Goal: Task Accomplishment & Management: Manage account settings

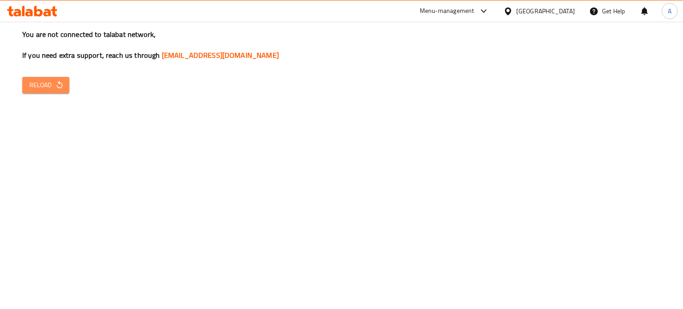
click at [56, 86] on icon "button" at bounding box center [59, 85] width 9 height 9
click at [33, 95] on div "You are not connected to talabat network, If you need extra support, reach us t…" at bounding box center [341, 154] width 683 height 309
click at [37, 89] on span "Reload" at bounding box center [45, 85] width 33 height 11
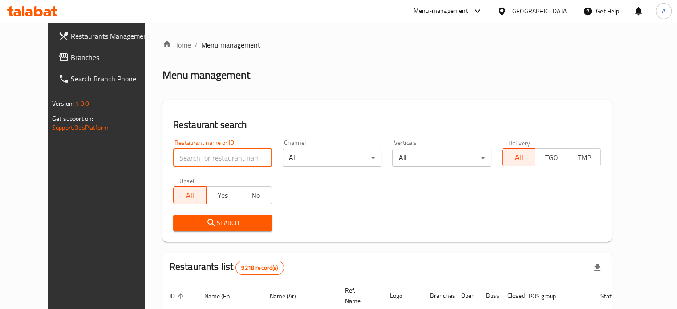
click at [179, 156] on input "search" at bounding box center [222, 158] width 99 height 18
type input "Tasty Tea"
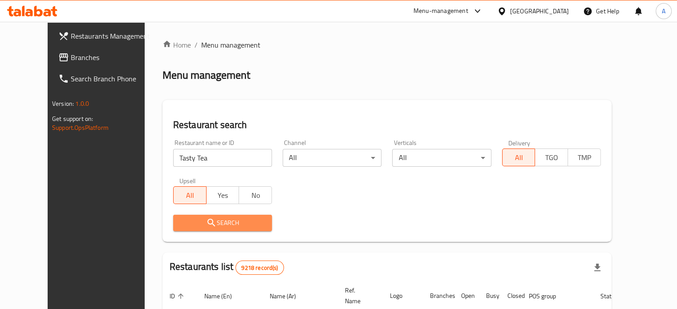
click at [216, 222] on span "Search" at bounding box center [222, 223] width 85 height 11
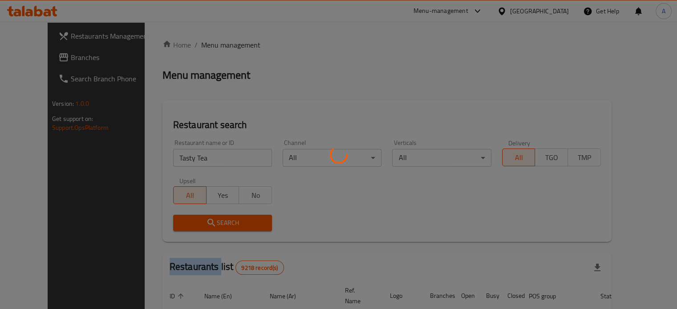
click at [216, 222] on div at bounding box center [338, 154] width 677 height 309
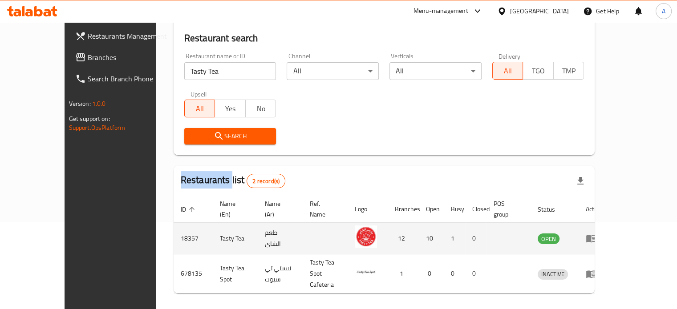
scroll to position [89, 0]
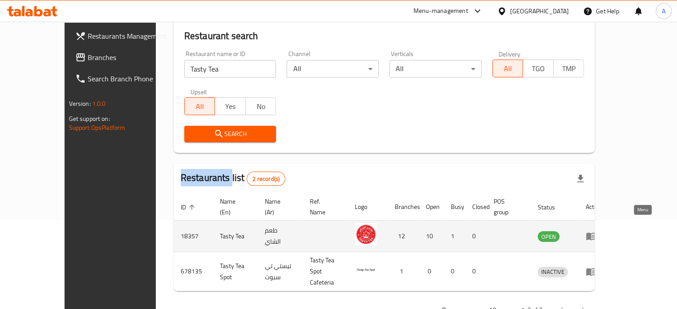
click at [596, 233] on icon "enhanced table" at bounding box center [591, 237] width 10 height 8
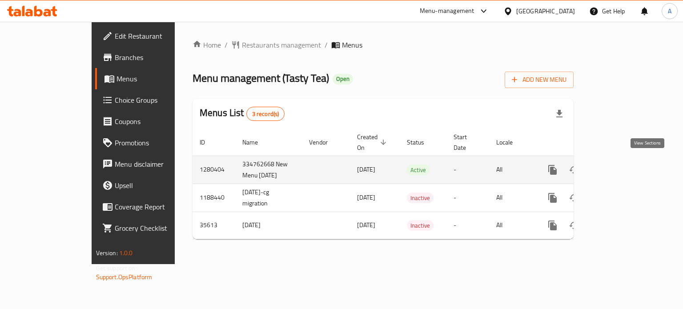
click at [628, 167] on link "enhanced table" at bounding box center [616, 169] width 21 height 21
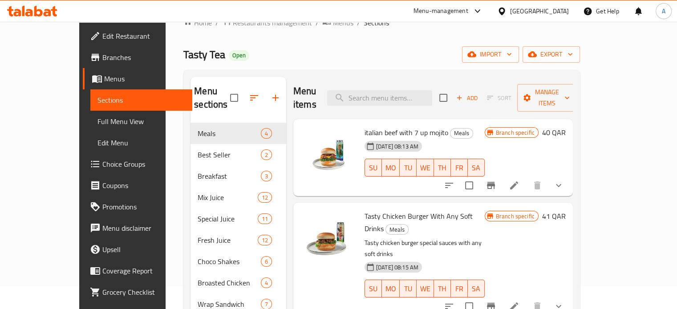
scroll to position [23, 0]
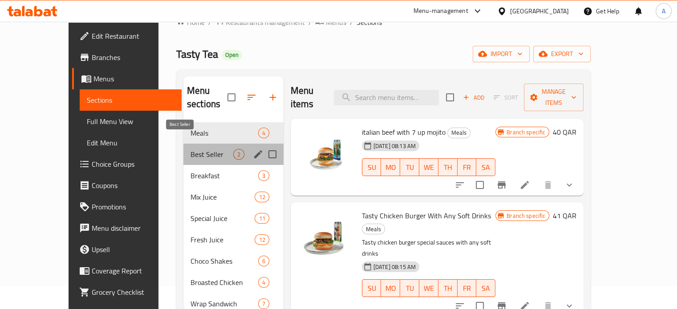
click at [201, 149] on span "Best Seller" at bounding box center [211, 154] width 43 height 11
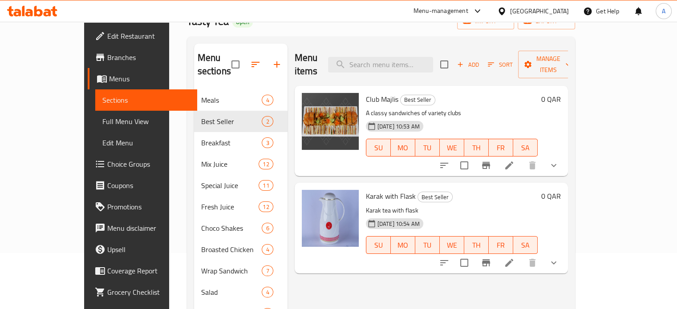
scroll to position [72, 0]
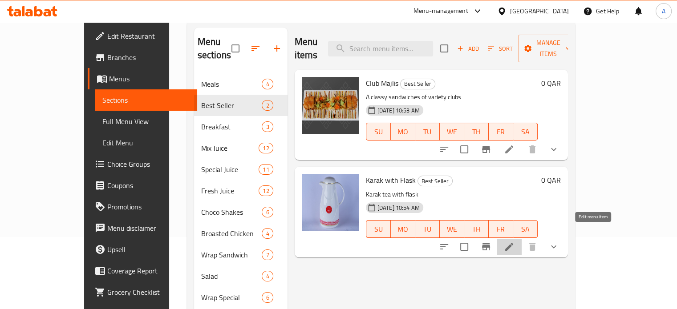
click at [514, 242] on icon at bounding box center [509, 247] width 11 height 11
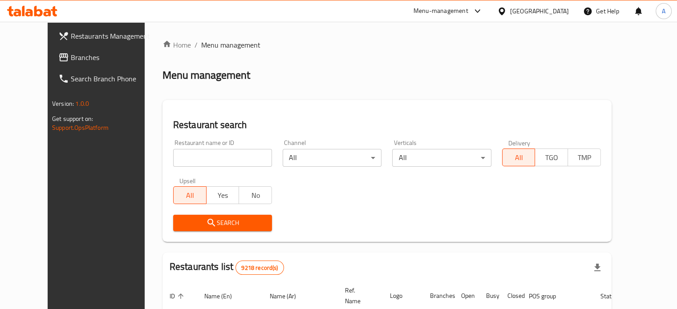
click at [200, 166] on input "search" at bounding box center [222, 158] width 99 height 18
type input "Tasty Tea"
click at [209, 221] on span "Search" at bounding box center [222, 223] width 85 height 11
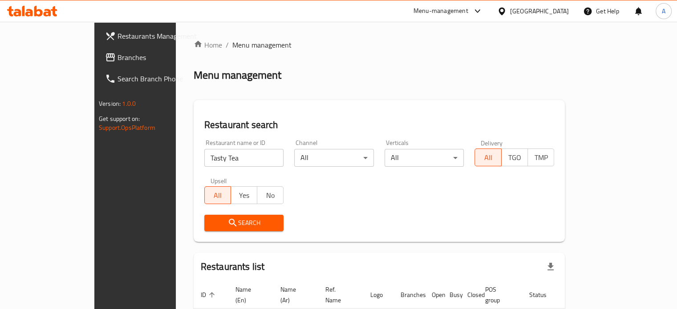
scroll to position [54, 0]
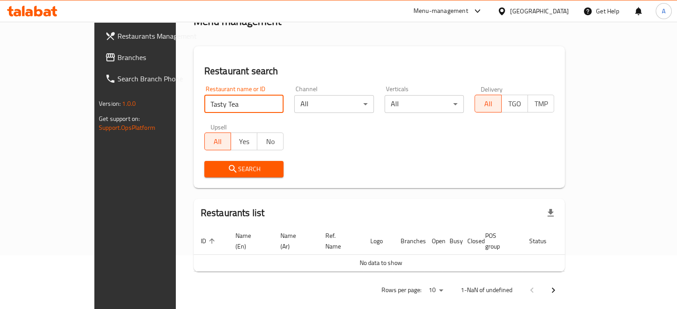
click at [213, 103] on input "Tasty Tea" at bounding box center [244, 104] width 80 height 18
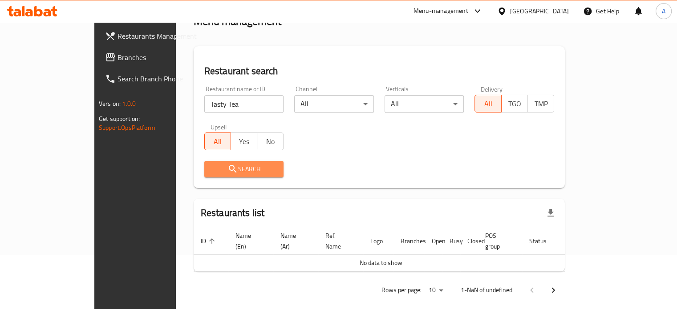
click at [229, 164] on span "Search" at bounding box center [243, 169] width 65 height 11
click at [227, 162] on button "Search" at bounding box center [244, 169] width 80 height 16
click at [238, 166] on span "Search" at bounding box center [243, 169] width 65 height 11
click at [235, 172] on span "Search" at bounding box center [243, 169] width 65 height 11
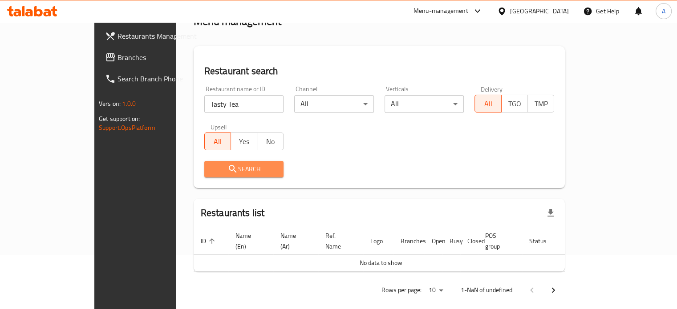
click at [235, 172] on span "Search" at bounding box center [243, 169] width 65 height 11
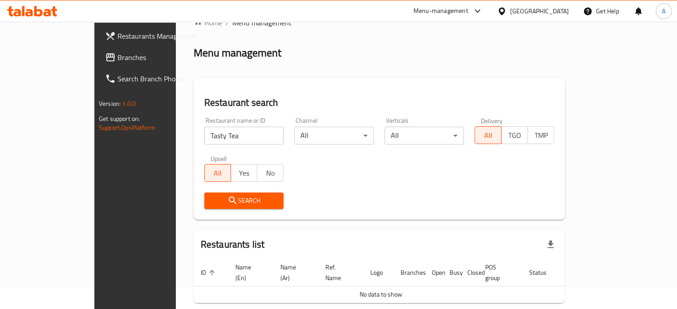
scroll to position [22, 0]
click at [483, 14] on icon at bounding box center [477, 11] width 11 height 11
click at [420, 82] on div "All Plugins Agent Campaigns Center Menu-management Restaurant-Management" at bounding box center [458, 69] width 133 height 80
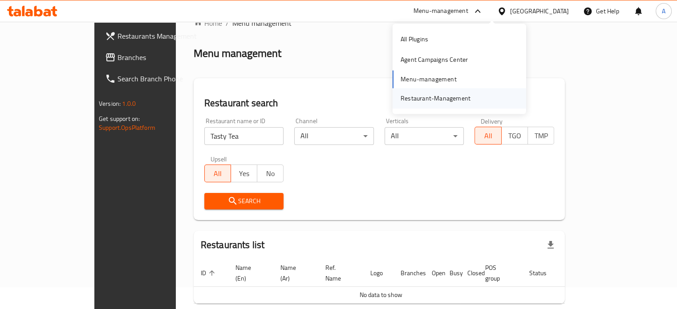
click at [422, 93] on div "Restaurant-Management" at bounding box center [435, 98] width 70 height 10
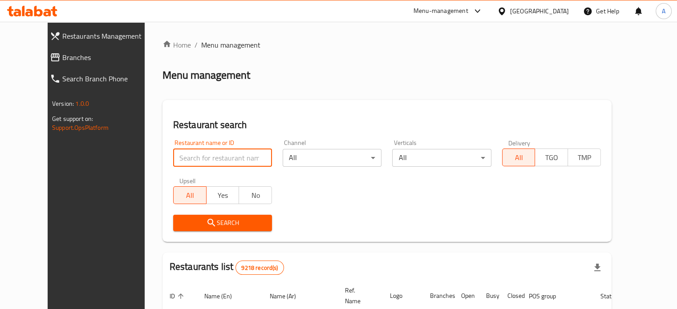
click at [204, 160] on input "search" at bounding box center [222, 158] width 99 height 18
type input "Tasty Tea"
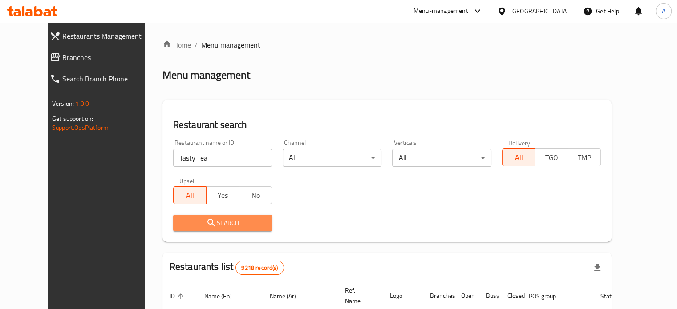
click at [208, 215] on button "Search" at bounding box center [222, 223] width 99 height 16
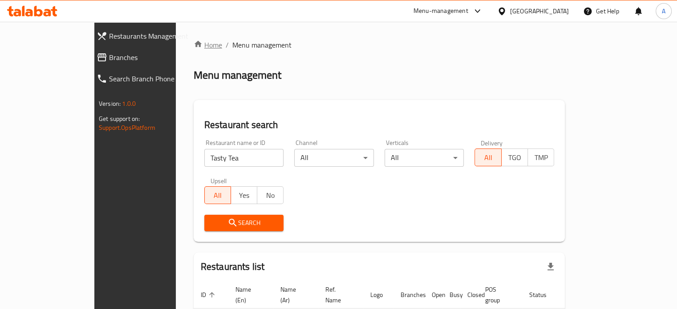
click at [194, 46] on link "Home" at bounding box center [208, 45] width 28 height 11
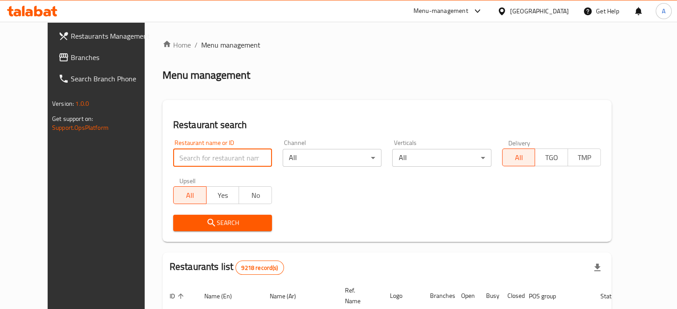
click at [184, 154] on input "search" at bounding box center [222, 158] width 99 height 18
type input "Tasty Tea"
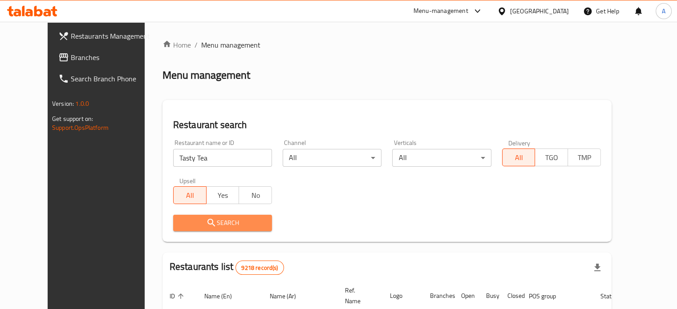
click at [214, 217] on button "Search" at bounding box center [222, 223] width 99 height 16
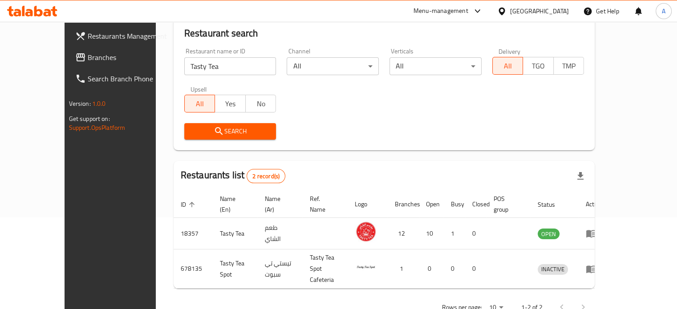
scroll to position [101, 0]
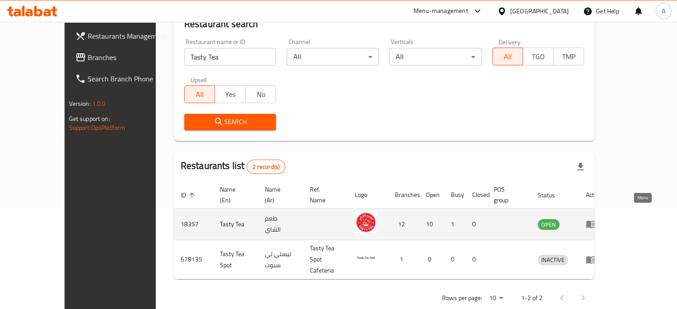
click at [596, 219] on icon "enhanced table" at bounding box center [591, 224] width 11 height 11
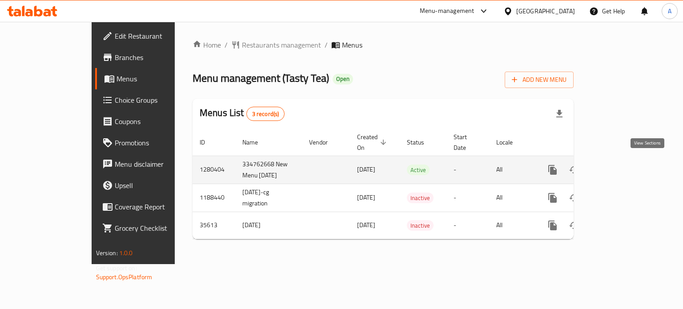
click at [628, 166] on link "enhanced table" at bounding box center [616, 169] width 21 height 21
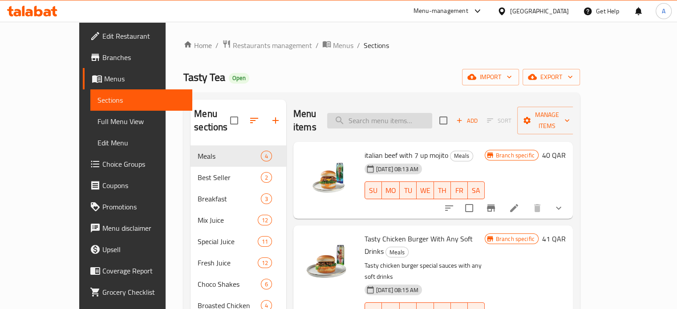
click at [395, 115] on input "search" at bounding box center [379, 121] width 105 height 16
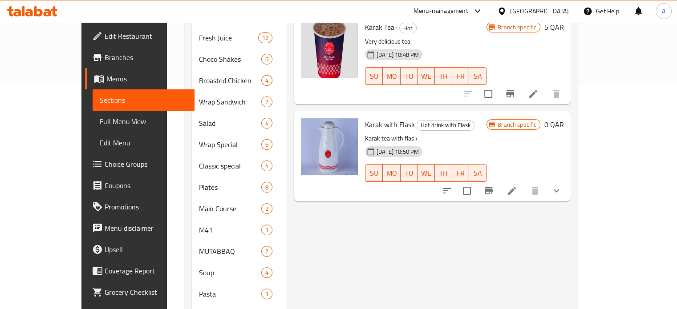
scroll to position [226, 0]
type input "kara"
click at [524, 182] on li at bounding box center [511, 190] width 25 height 16
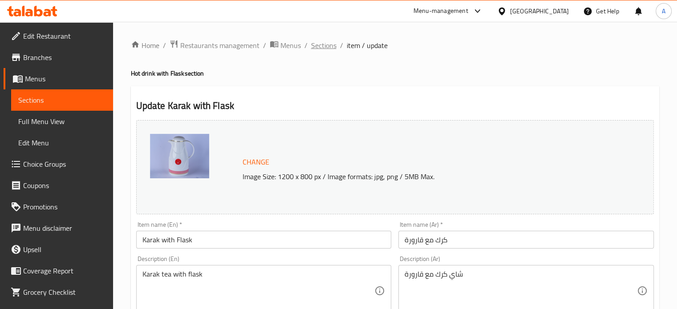
click at [319, 42] on span "Sections" at bounding box center [323, 45] width 25 height 11
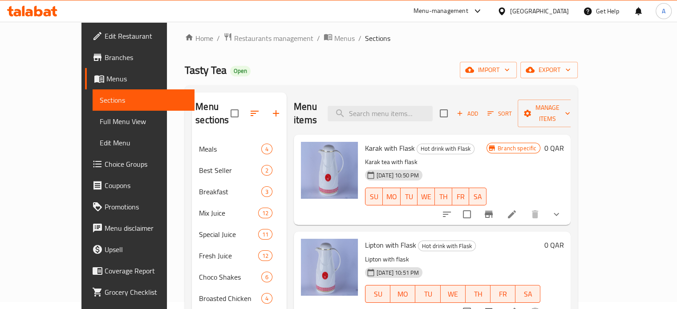
scroll to position [7, 0]
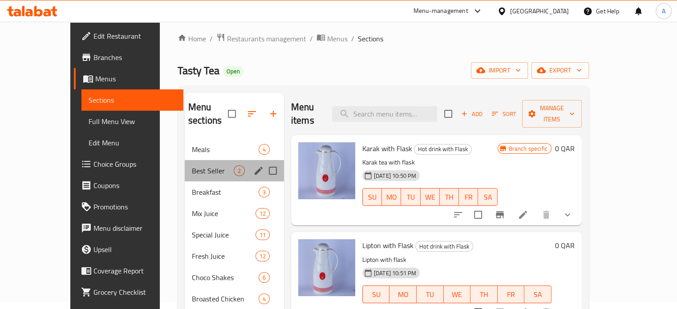
click at [204, 160] on div "Best Seller 2" at bounding box center [234, 170] width 99 height 21
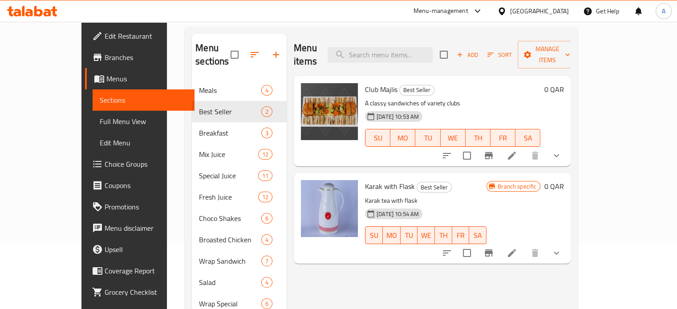
scroll to position [66, 0]
click at [524, 245] on li at bounding box center [511, 253] width 25 height 16
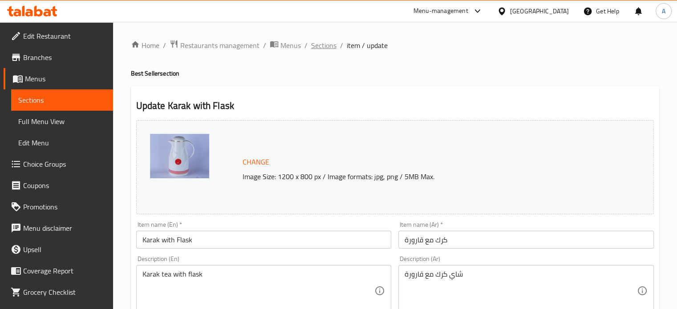
click at [327, 47] on span "Sections" at bounding box center [323, 45] width 25 height 11
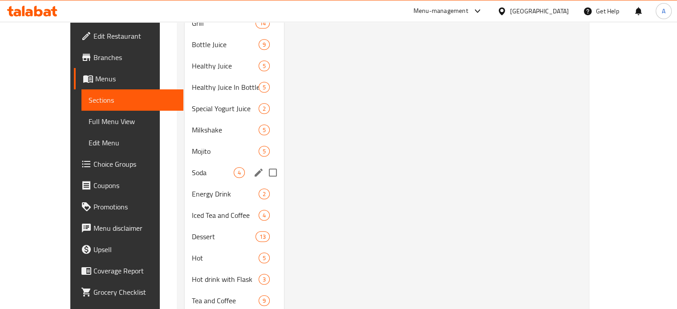
scroll to position [833, 0]
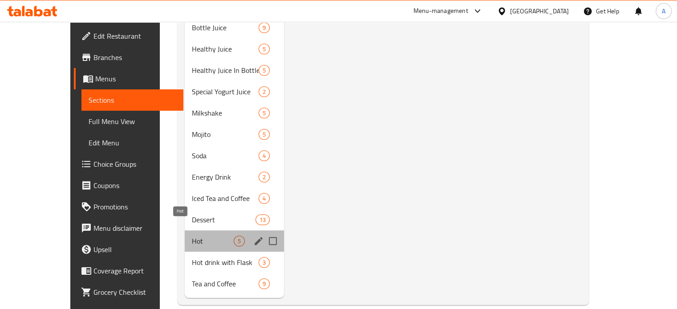
click at [192, 236] on span "Hot" at bounding box center [213, 241] width 42 height 11
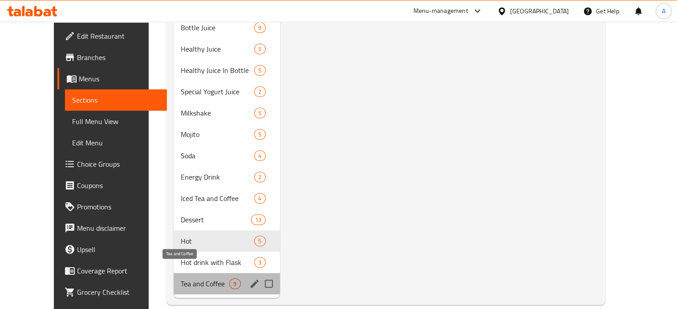
click at [203, 279] on span "Tea and Coffee" at bounding box center [205, 284] width 48 height 11
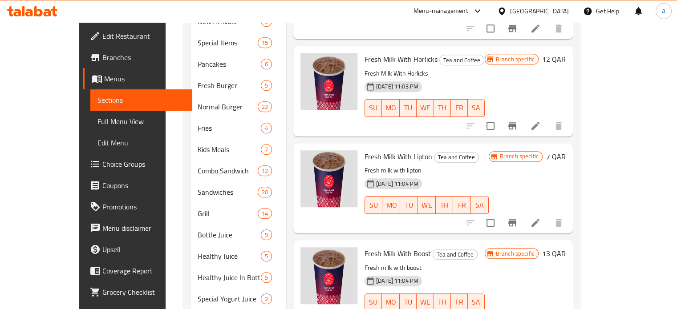
scroll to position [833, 0]
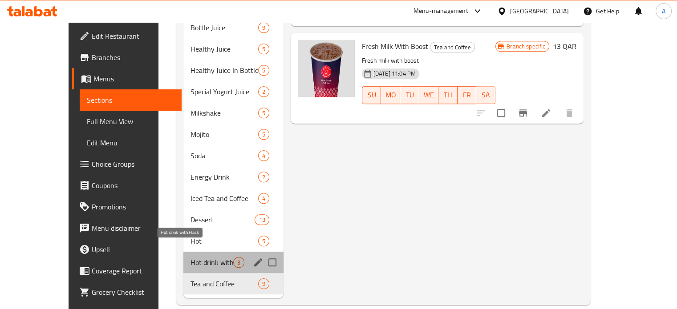
click at [190, 257] on span "Hot drink with Flask" at bounding box center [211, 262] width 43 height 11
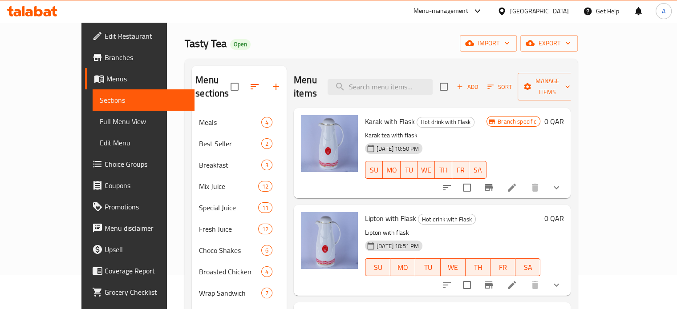
scroll to position [33, 0]
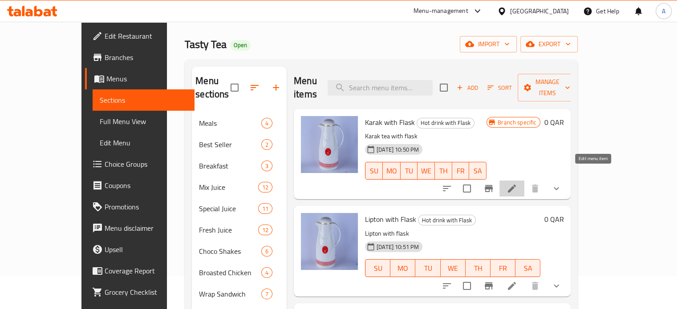
click at [516, 185] on icon at bounding box center [512, 189] width 8 height 8
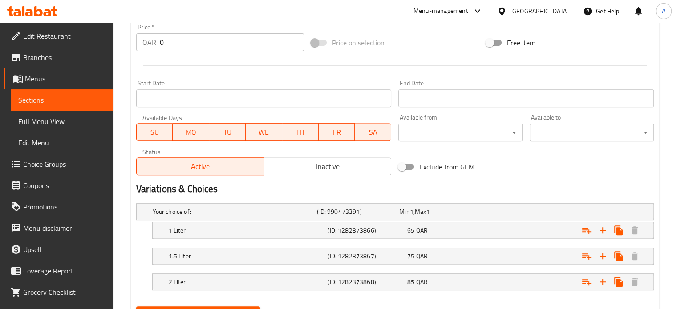
scroll to position [377, 0]
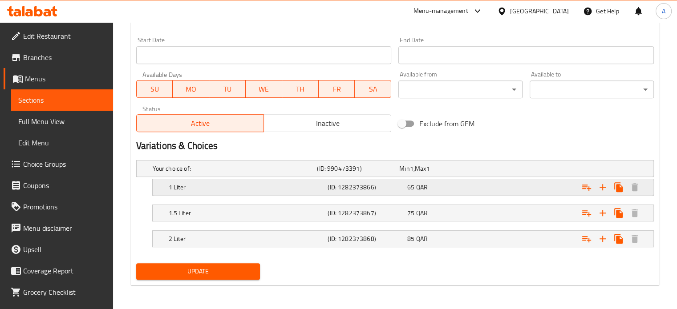
click at [457, 194] on div "1 Liter (ID: 1282373866) 65 QAR" at bounding box center [405, 188] width 477 height 20
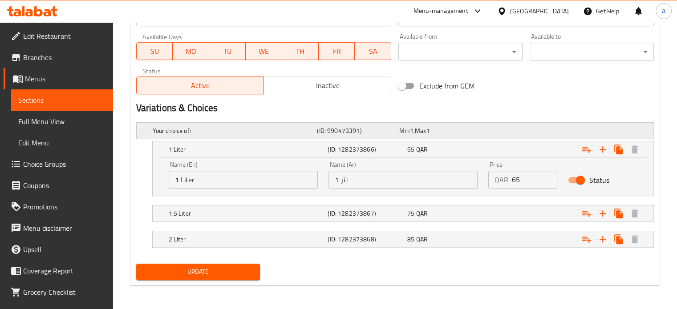
scroll to position [415, 0]
click at [525, 177] on input "65" at bounding box center [535, 180] width 46 height 18
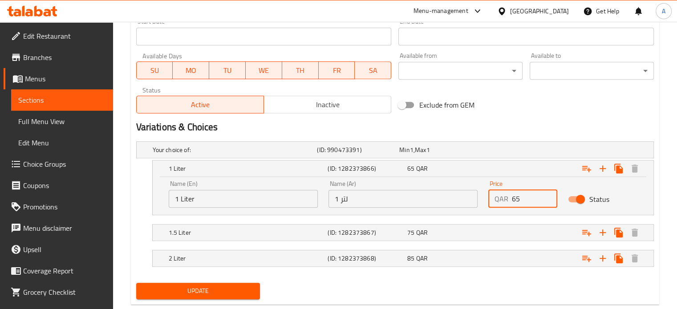
scroll to position [415, 0]
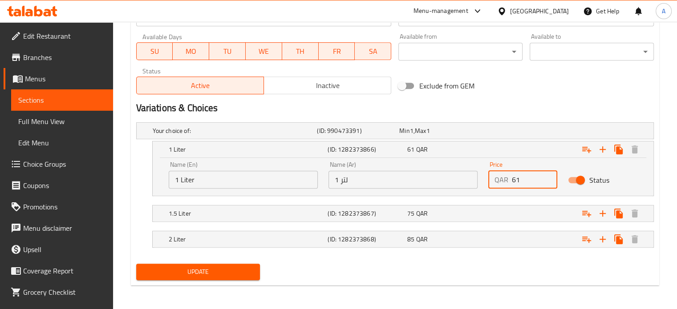
type input "6"
type input "50"
click at [523, 212] on div "Expand" at bounding box center [564, 214] width 159 height 20
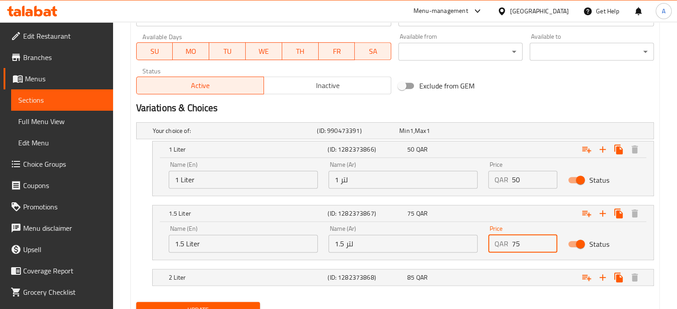
click at [526, 242] on input "75" at bounding box center [535, 244] width 46 height 18
type input "7"
type input "60"
click at [477, 232] on div "Name (Ar) 1.5 لتر Name (Ar)" at bounding box center [402, 239] width 149 height 27
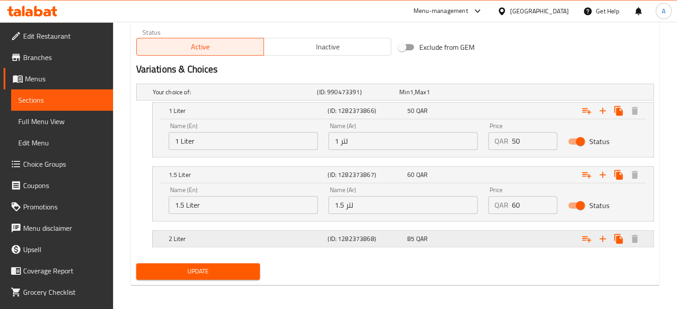
click at [480, 242] on div "85 QAR" at bounding box center [445, 239] width 80 height 12
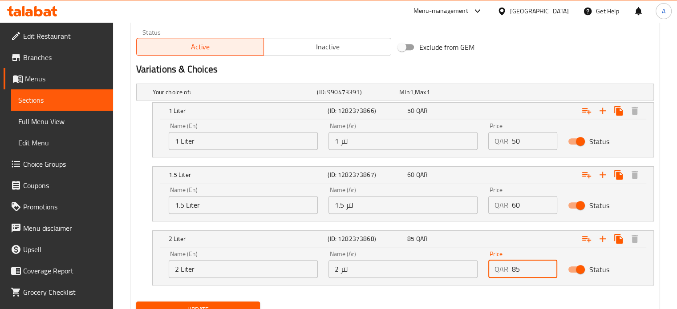
click at [523, 267] on input "85" at bounding box center [535, 269] width 46 height 18
type input "8"
type input "70"
click at [532, 287] on nav at bounding box center [394, 290] width 517 height 7
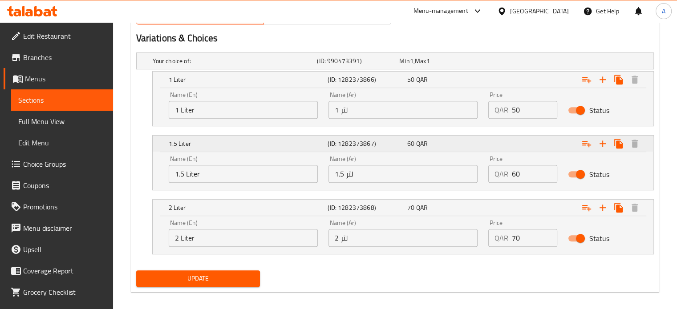
scroll to position [490, 0]
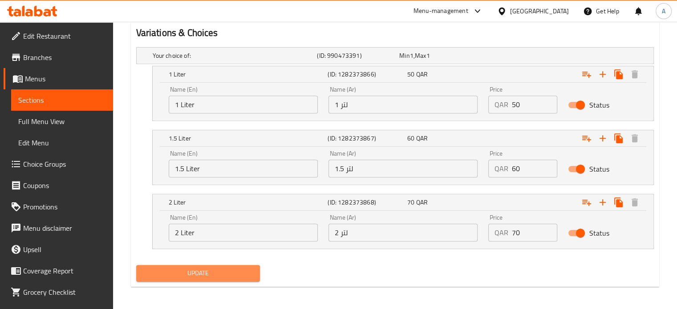
click at [238, 272] on span "Update" at bounding box center [198, 273] width 110 height 11
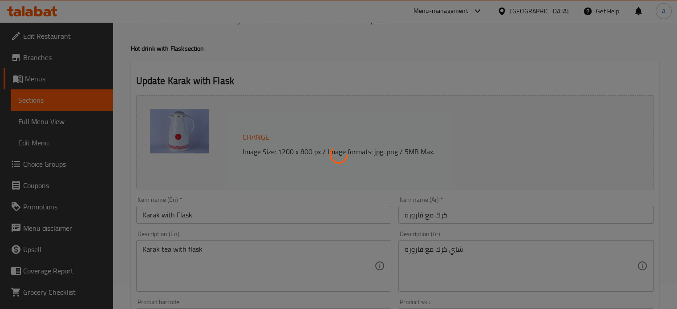
scroll to position [0, 0]
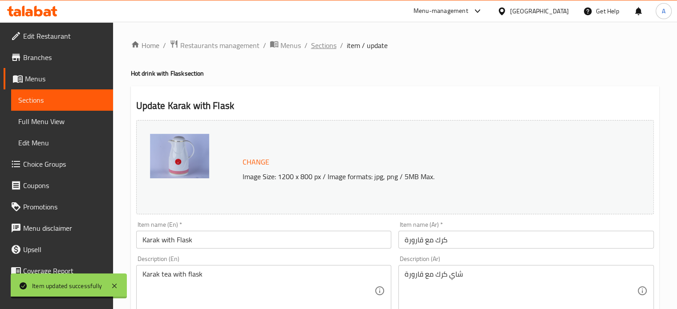
click at [328, 48] on span "Sections" at bounding box center [323, 45] width 25 height 11
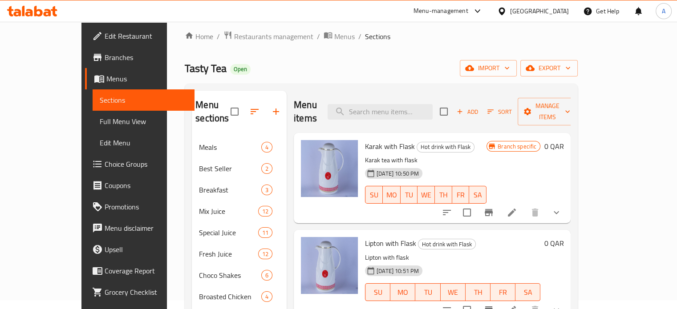
scroll to position [8, 0]
click at [517, 208] on icon at bounding box center [511, 213] width 11 height 11
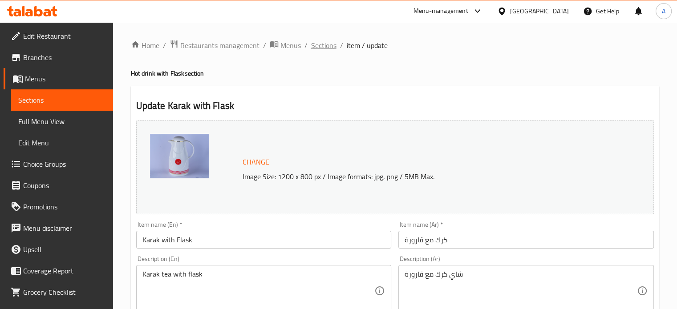
click at [327, 40] on span "Sections" at bounding box center [323, 45] width 25 height 11
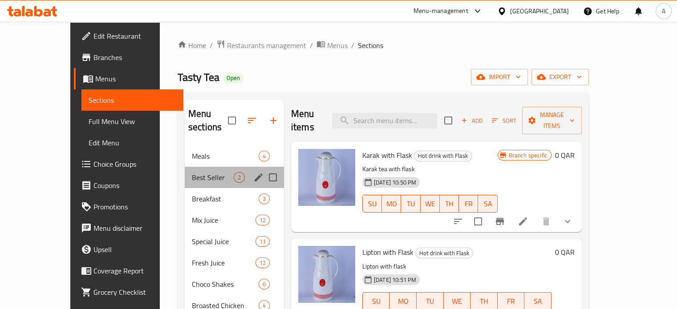
click at [192, 167] on div "Best Seller 2" at bounding box center [234, 177] width 99 height 21
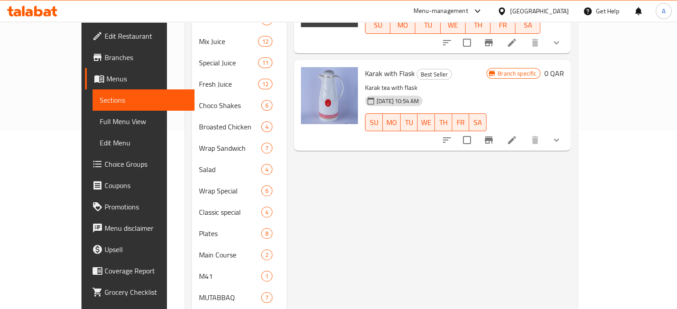
scroll to position [198, 0]
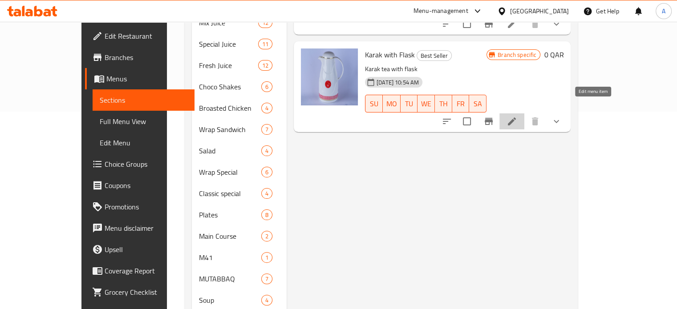
click at [517, 116] on icon at bounding box center [511, 121] width 11 height 11
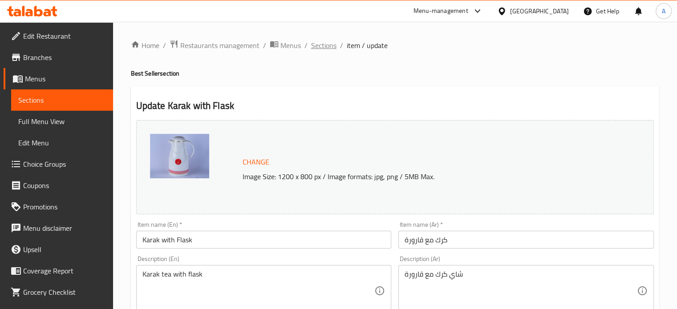
click at [327, 43] on span "Sections" at bounding box center [323, 45] width 25 height 11
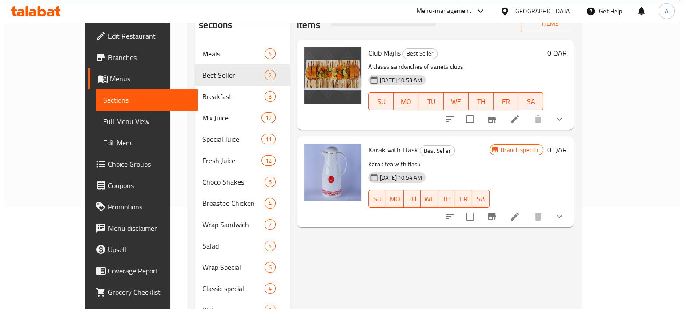
scroll to position [115, 0]
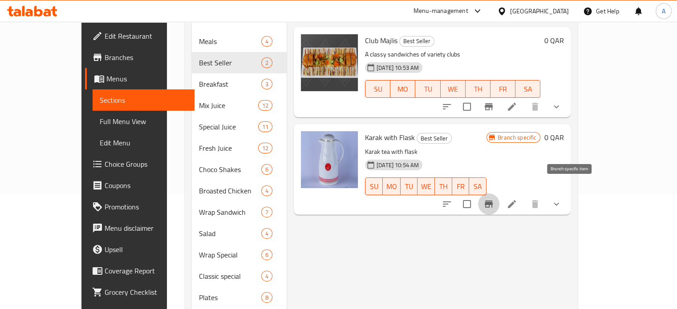
click at [493, 201] on icon "Branch-specific-item" at bounding box center [489, 204] width 8 height 7
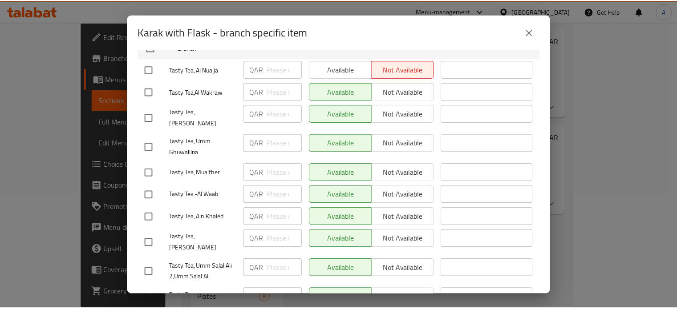
scroll to position [228, 0]
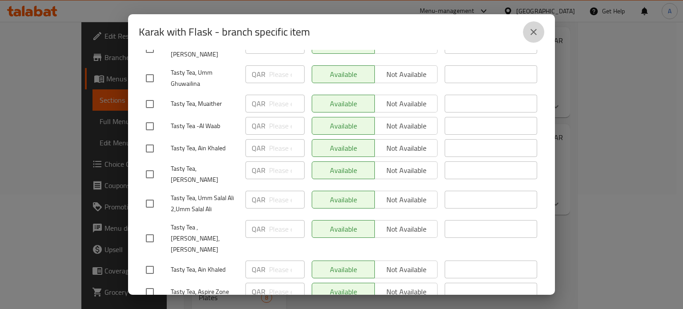
click at [531, 25] on button "close" at bounding box center [533, 31] width 21 height 21
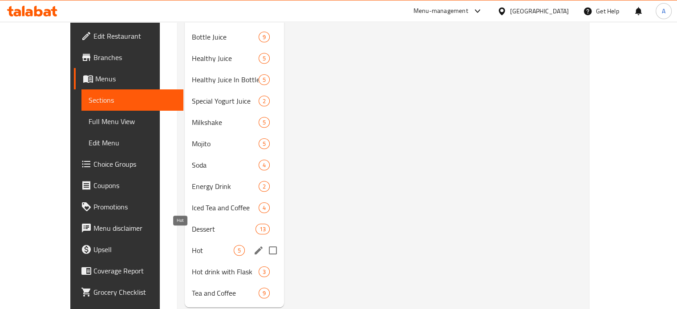
scroll to position [833, 0]
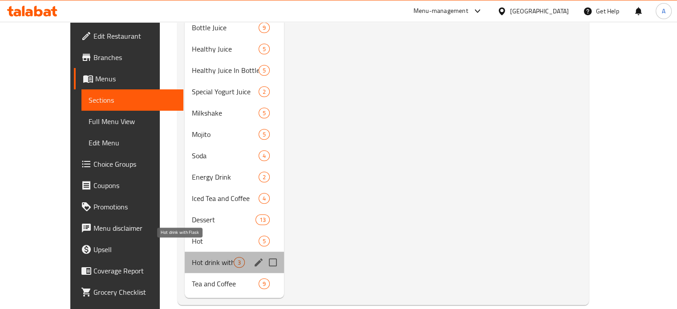
click at [192, 257] on span "Hot drink with Flask" at bounding box center [213, 262] width 42 height 11
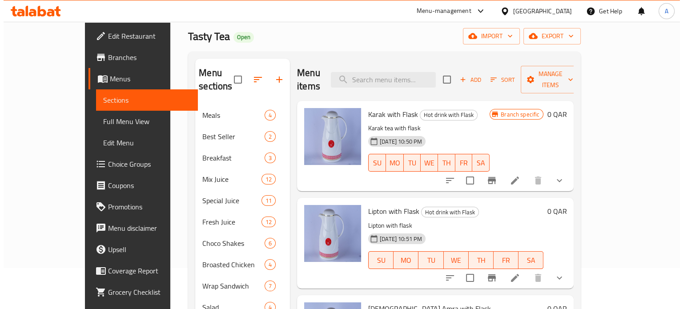
scroll to position [36, 0]
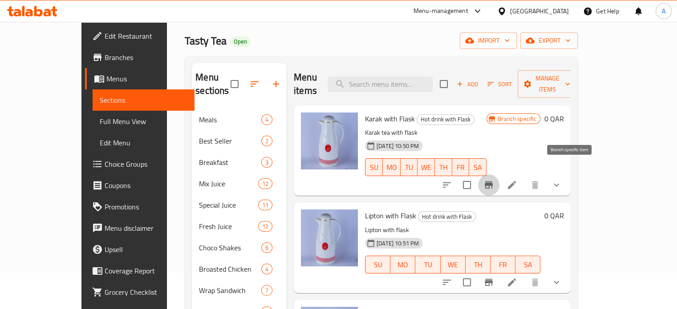
click at [494, 180] on icon "Branch-specific-item" at bounding box center [488, 185] width 11 height 11
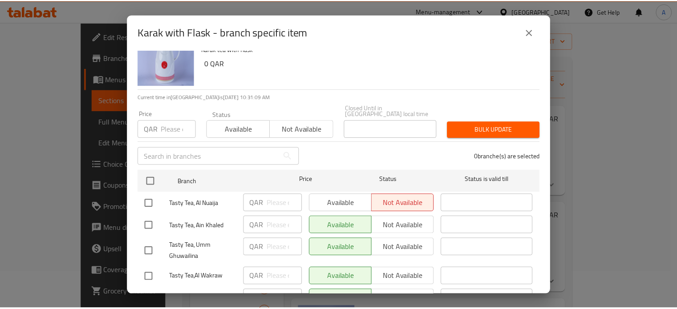
scroll to position [0, 0]
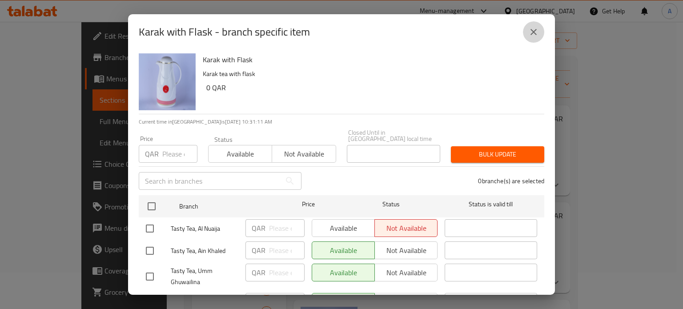
click at [532, 28] on icon "close" at bounding box center [534, 32] width 11 height 11
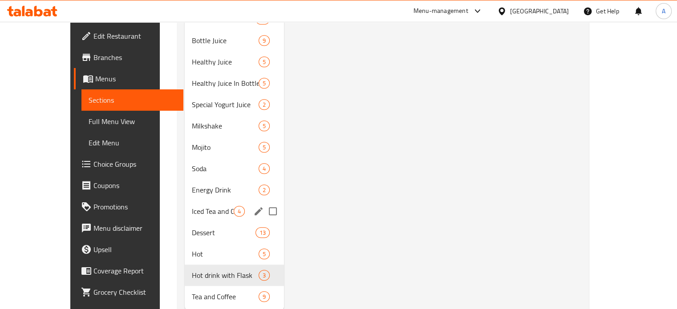
scroll to position [833, 0]
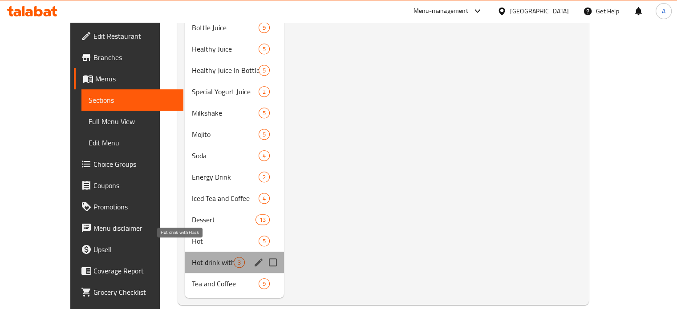
click at [197, 257] on span "Hot drink with Flask" at bounding box center [213, 262] width 42 height 11
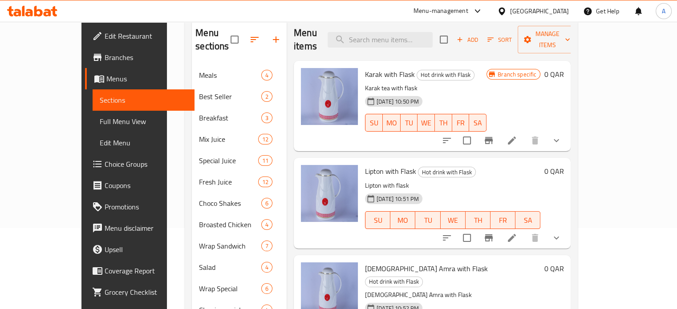
scroll to position [72, 0]
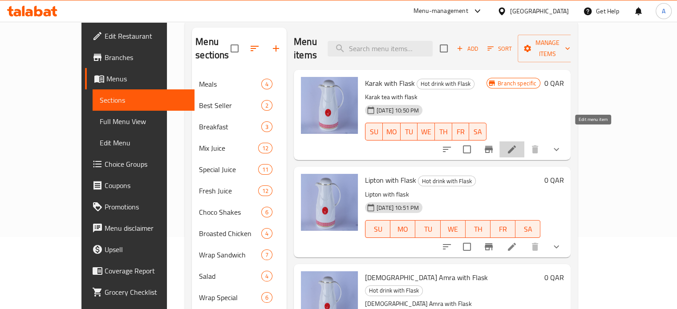
click at [517, 144] on icon at bounding box center [511, 149] width 11 height 11
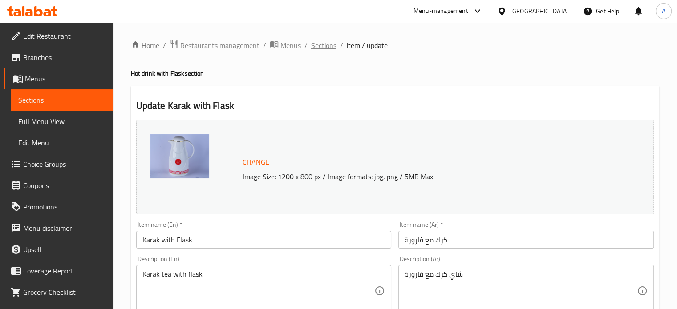
click at [328, 48] on span "Sections" at bounding box center [323, 45] width 25 height 11
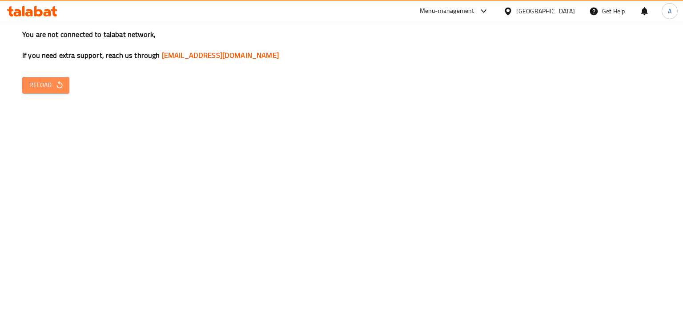
click at [64, 81] on button "Reload" at bounding box center [45, 85] width 47 height 16
click at [35, 85] on span "Reload" at bounding box center [45, 85] width 33 height 11
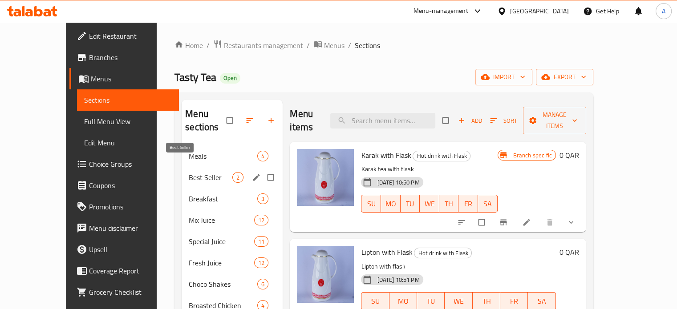
click at [189, 172] on span "Best Seller" at bounding box center [211, 177] width 44 height 11
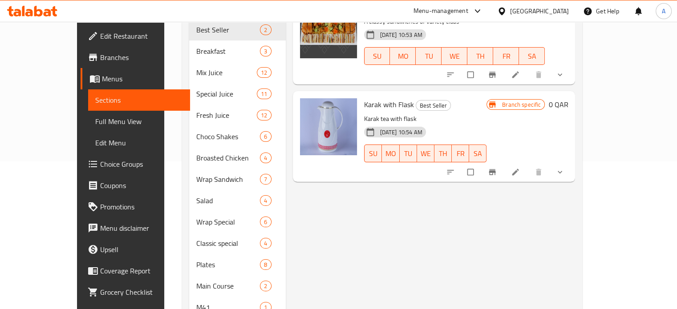
scroll to position [157, 0]
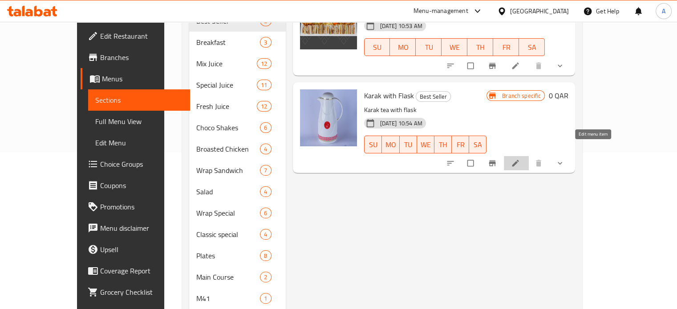
click at [519, 160] on icon at bounding box center [515, 163] width 7 height 7
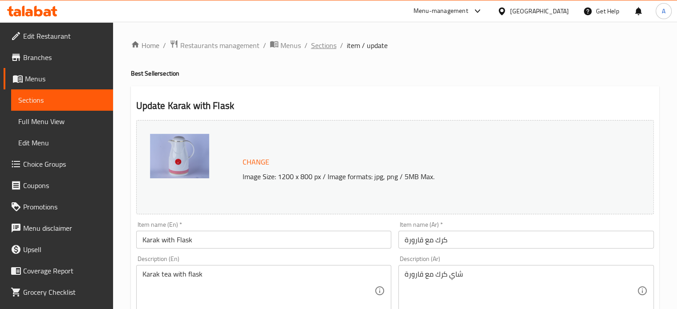
click at [326, 40] on span "Sections" at bounding box center [323, 45] width 25 height 11
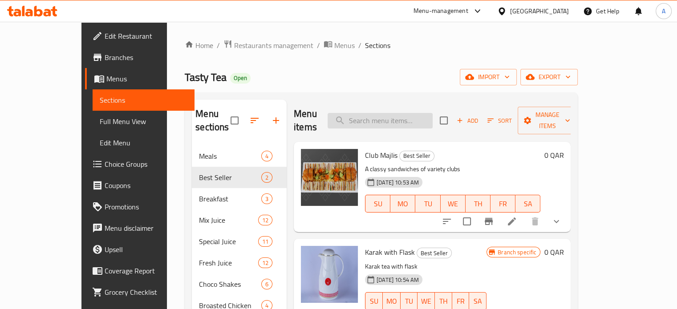
click at [409, 116] on input "search" at bounding box center [379, 121] width 105 height 16
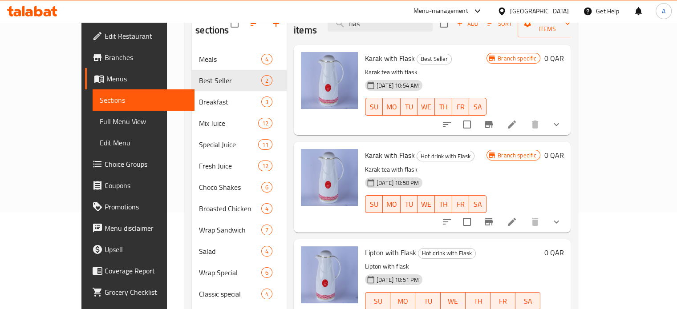
scroll to position [59, 0]
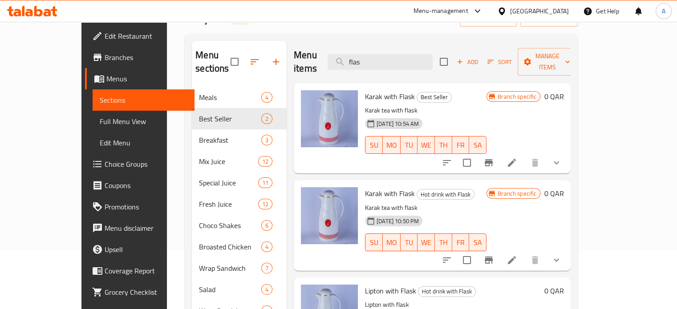
type input "flas"
click at [517, 255] on icon at bounding box center [511, 260] width 11 height 11
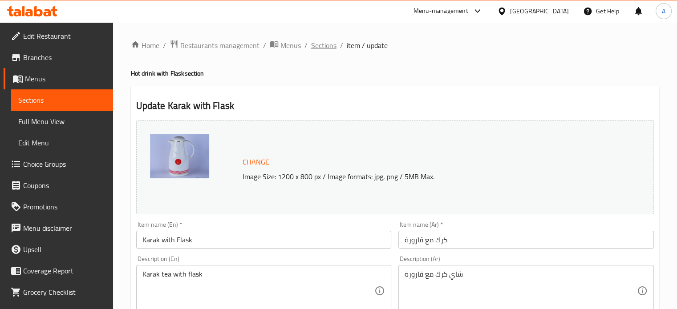
click at [325, 45] on span "Sections" at bounding box center [323, 45] width 25 height 11
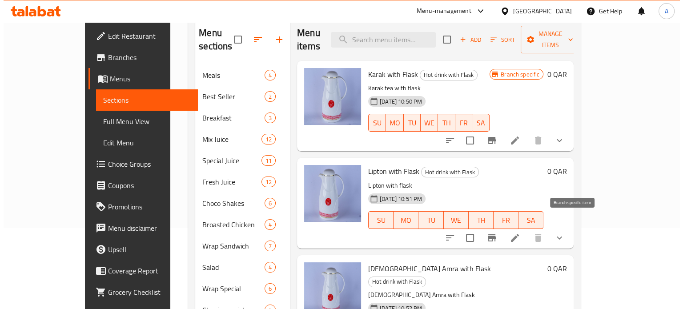
scroll to position [81, 0]
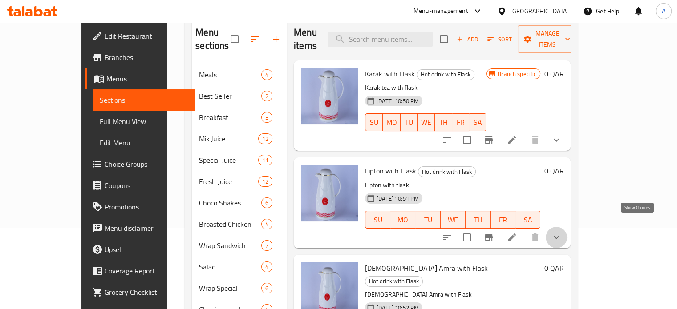
click at [561, 232] on icon "show more" at bounding box center [556, 237] width 11 height 11
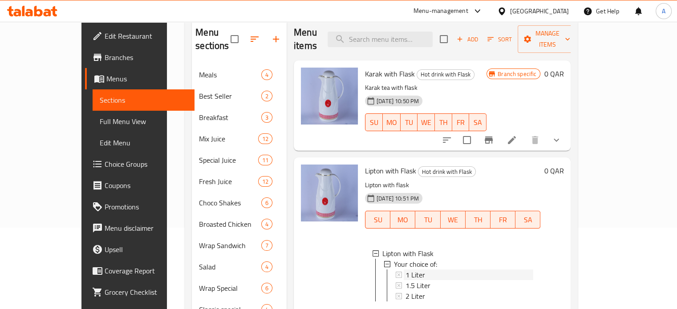
click at [420, 270] on div "1 Liter" at bounding box center [469, 275] width 128 height 11
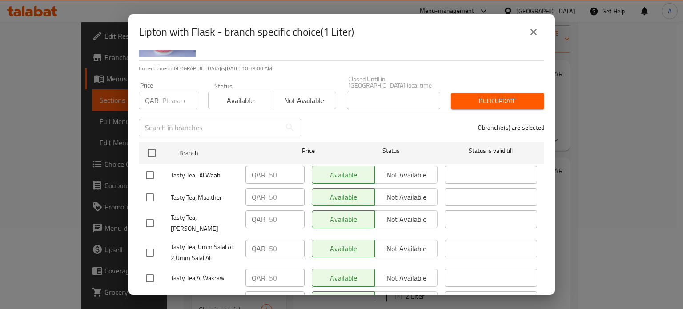
scroll to position [0, 0]
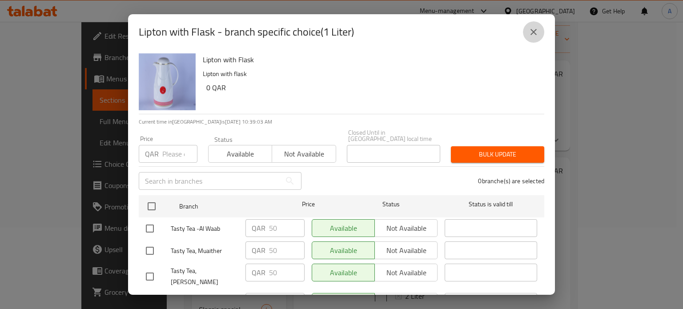
click at [540, 32] on button "close" at bounding box center [533, 31] width 21 height 21
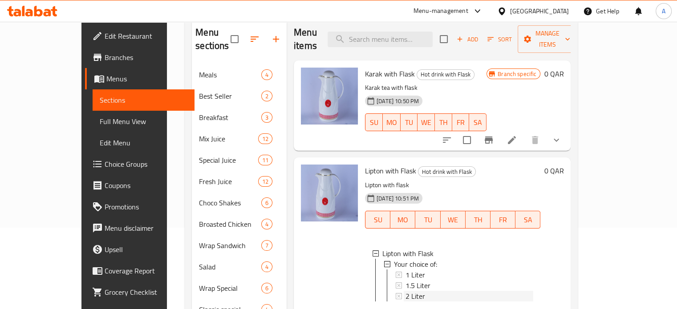
click at [409, 291] on div "2 Liter" at bounding box center [469, 296] width 128 height 11
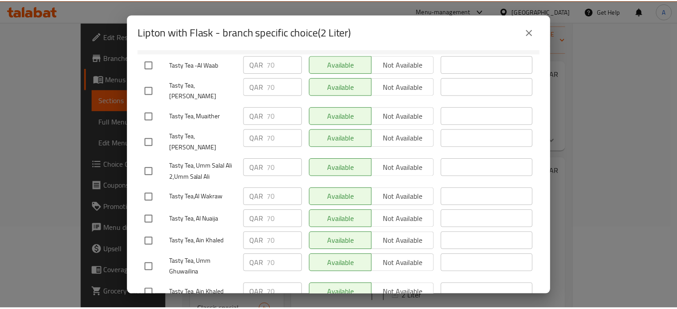
scroll to position [228, 0]
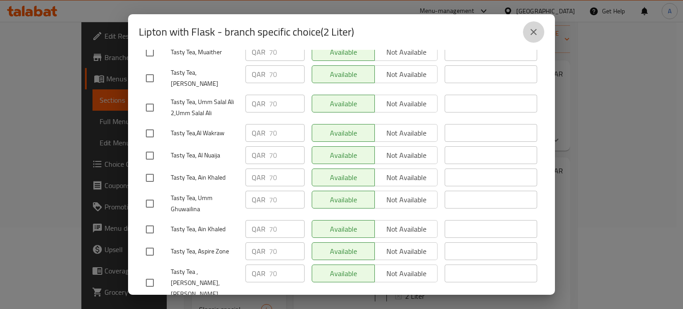
click at [529, 29] on icon "close" at bounding box center [534, 32] width 11 height 11
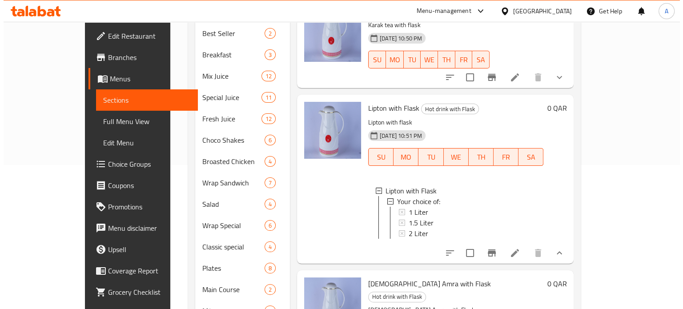
scroll to position [146, 0]
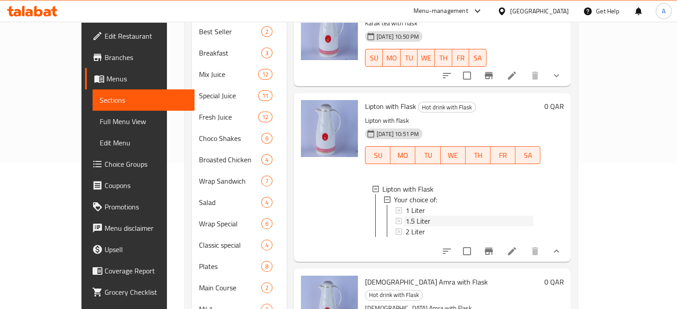
click at [405, 216] on span "1.5 Liter" at bounding box center [417, 221] width 25 height 11
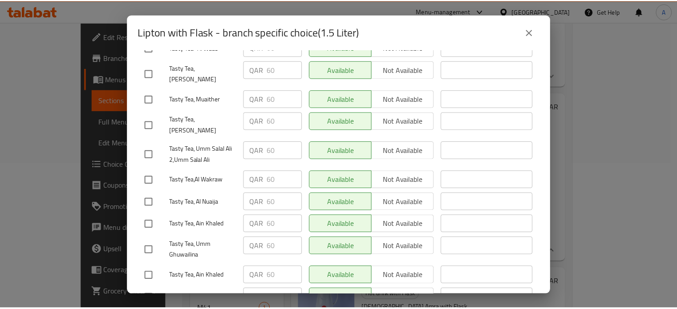
scroll to position [228, 0]
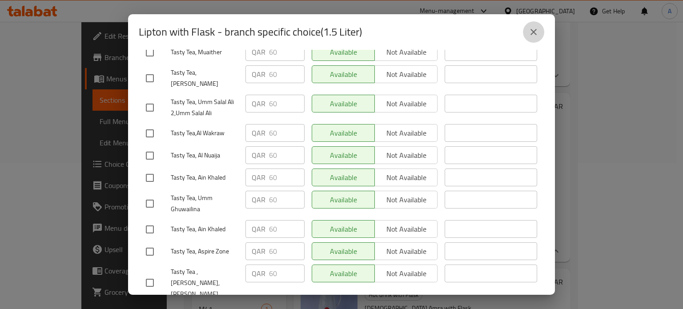
click at [530, 28] on icon "close" at bounding box center [534, 32] width 11 height 11
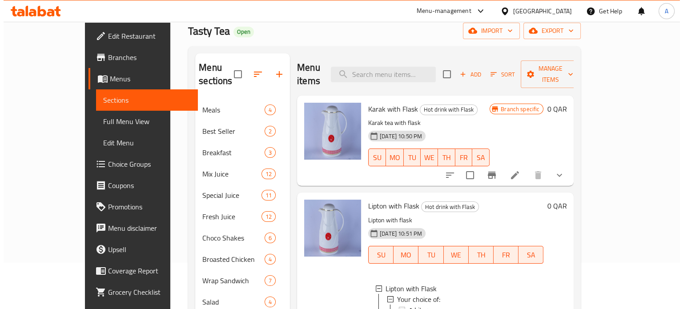
scroll to position [44, 0]
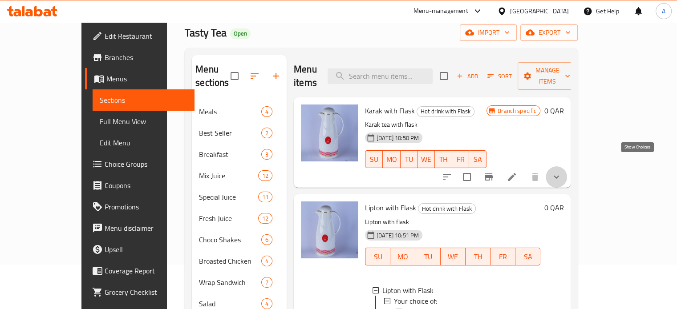
click at [561, 172] on icon "show more" at bounding box center [556, 177] width 11 height 11
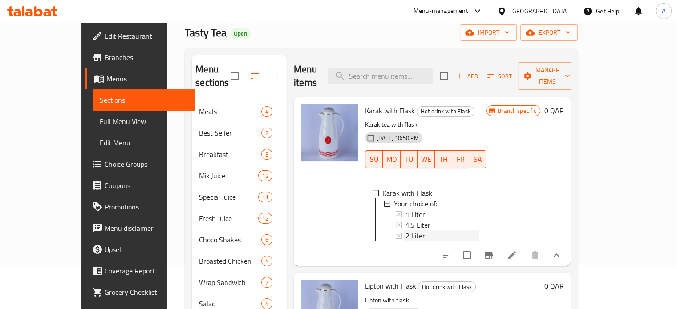
click at [409, 230] on div "2 Liter" at bounding box center [442, 235] width 74 height 11
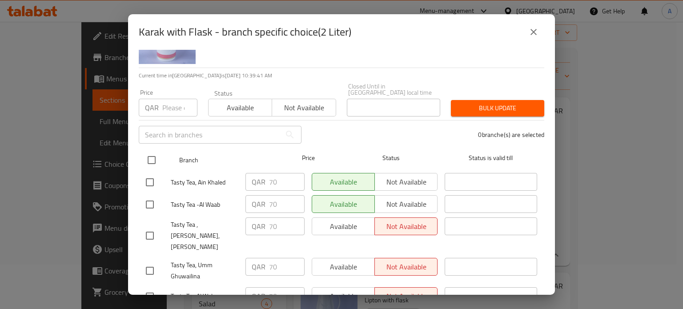
scroll to position [46, 0]
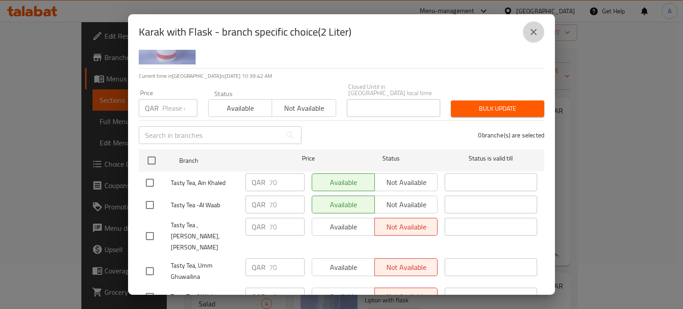
click at [534, 26] on button "close" at bounding box center [533, 31] width 21 height 21
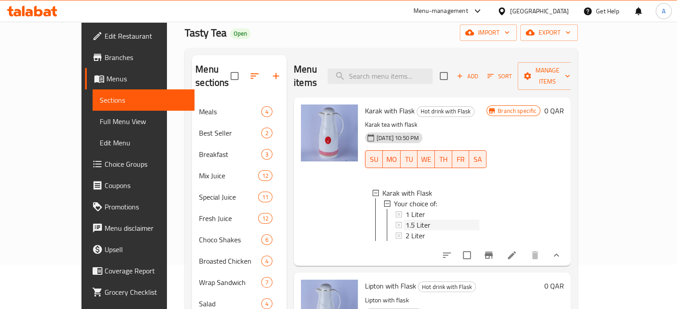
click at [440, 220] on div "1.5 Liter" at bounding box center [442, 225] width 74 height 11
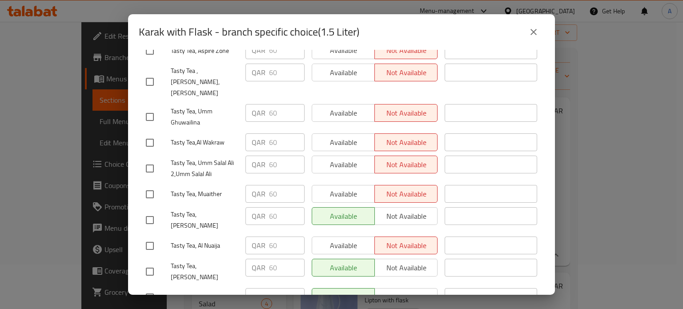
scroll to position [228, 0]
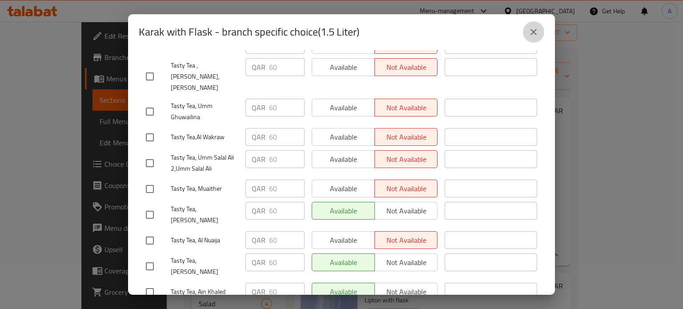
click at [536, 37] on icon "close" at bounding box center [534, 32] width 11 height 11
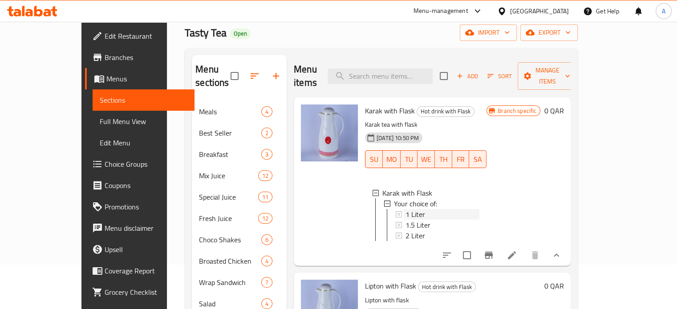
click at [405, 209] on span "1 Liter" at bounding box center [415, 214] width 20 height 11
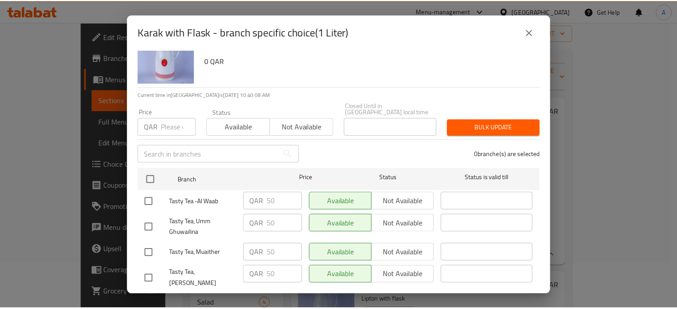
scroll to position [0, 0]
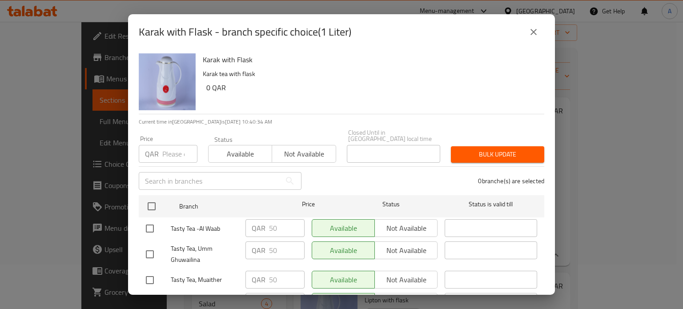
click at [534, 28] on icon "close" at bounding box center [534, 32] width 11 height 11
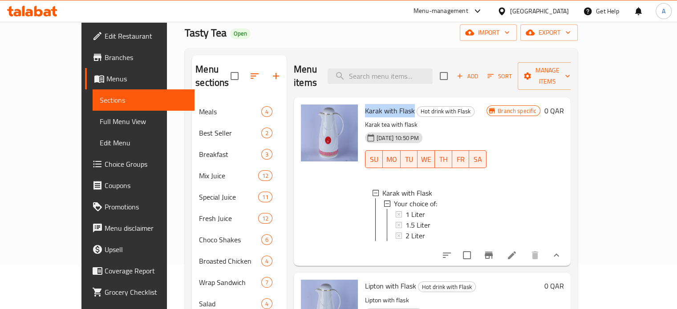
drag, startPoint x: 346, startPoint y: 97, endPoint x: 392, endPoint y: 95, distance: 45.8
click at [392, 104] on span "Karak with Flask" at bounding box center [390, 110] width 50 height 13
copy span "Karak with Flask"
click at [425, 73] on input "search" at bounding box center [379, 77] width 105 height 16
paste input "Karak with Flask"
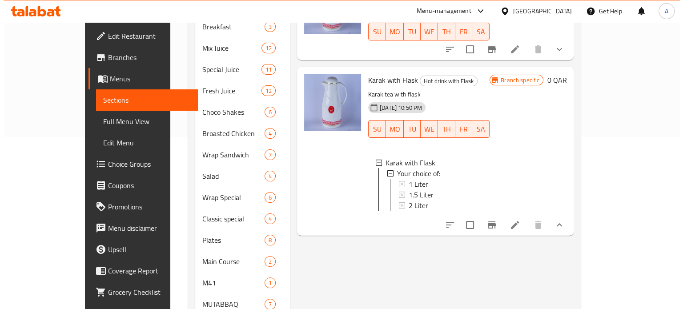
scroll to position [172, 0]
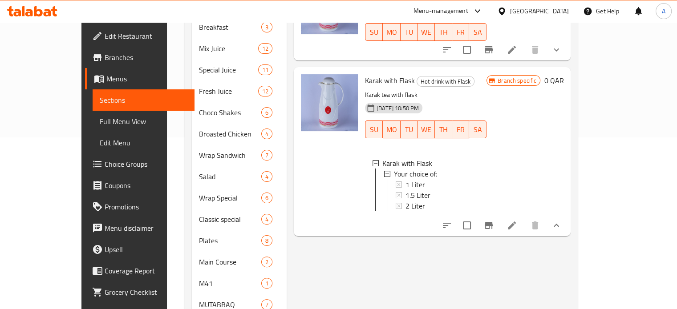
type input "Karak with Flask"
click at [405, 201] on span "2 Liter" at bounding box center [415, 206] width 20 height 11
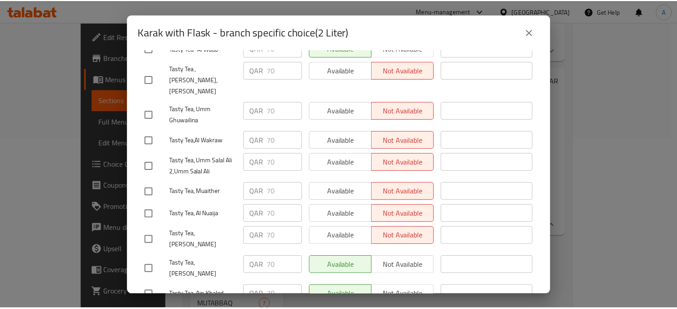
scroll to position [228, 0]
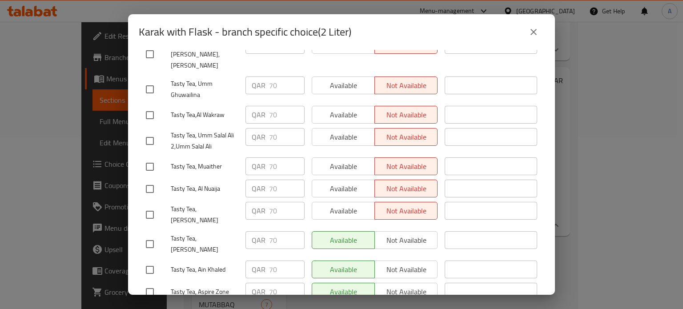
click at [537, 33] on icon "close" at bounding box center [534, 32] width 11 height 11
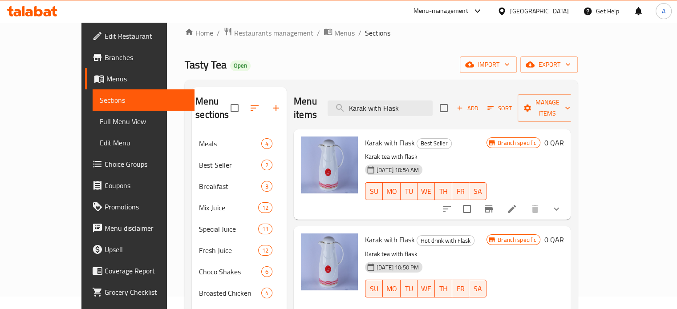
scroll to position [14, 0]
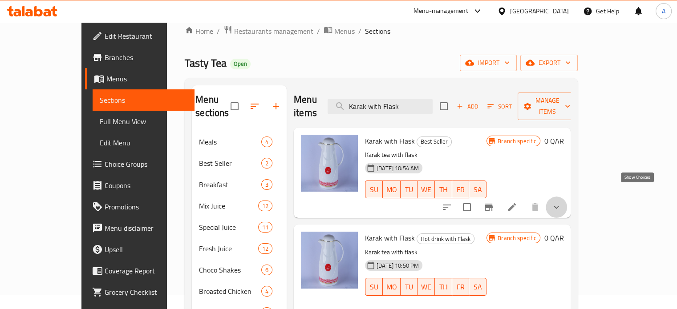
click at [561, 202] on icon "show more" at bounding box center [556, 207] width 11 height 11
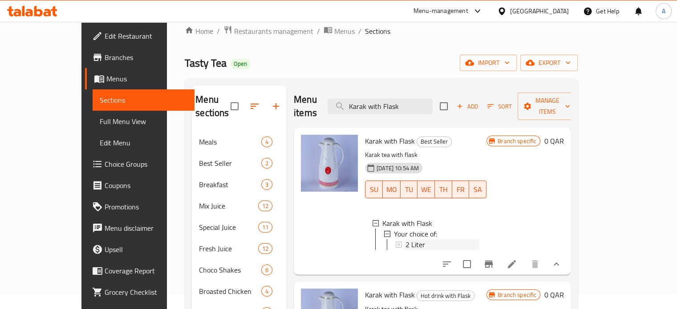
click at [405, 239] on span "2 Liter" at bounding box center [415, 244] width 20 height 11
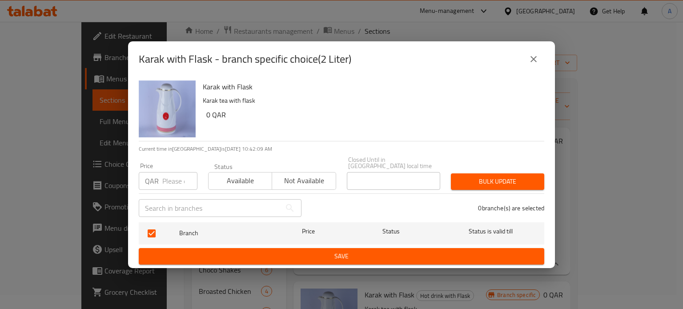
click at [532, 62] on icon "close" at bounding box center [534, 59] width 6 height 6
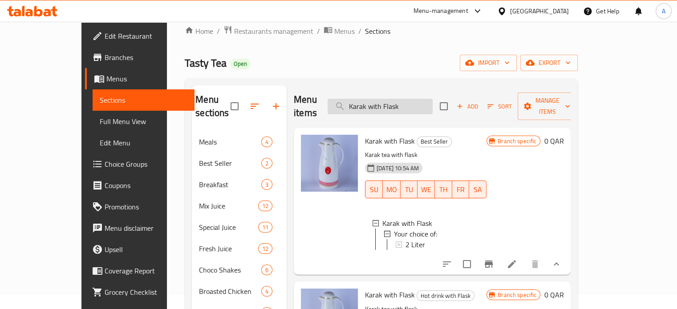
click at [432, 101] on input "Karak with Flask" at bounding box center [379, 107] width 105 height 16
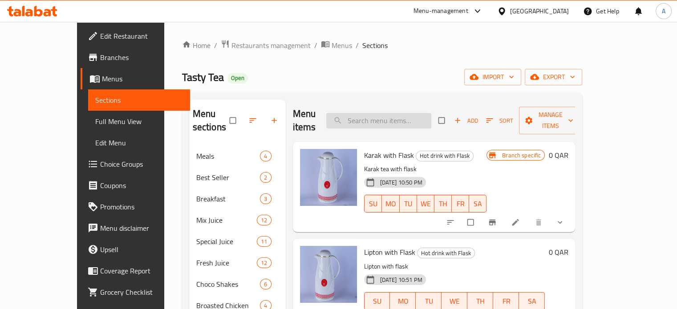
click at [425, 113] on input "search" at bounding box center [378, 121] width 105 height 16
paste input "Karak with Flask"
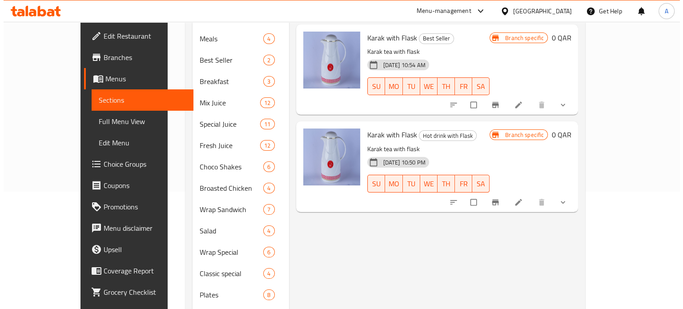
scroll to position [116, 0]
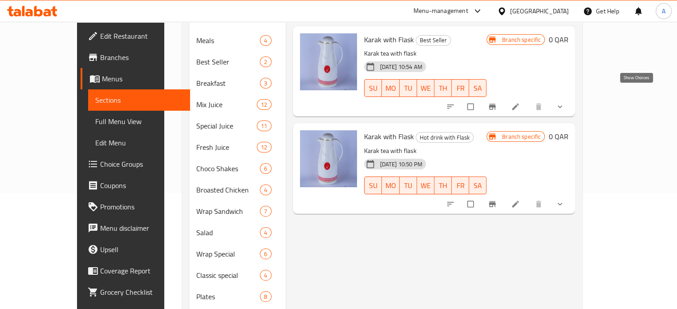
type input "Karak with Flask"
click at [564, 102] on icon "show more" at bounding box center [559, 106] width 9 height 9
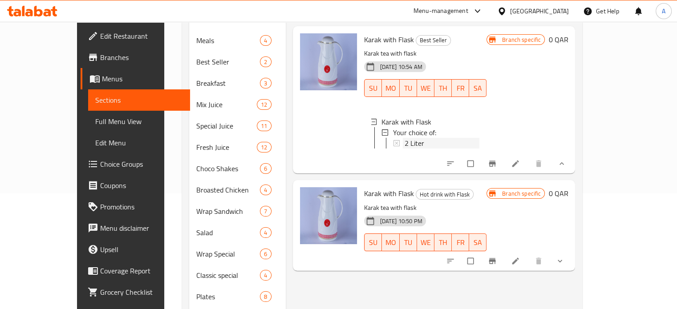
click at [404, 138] on span "2 Liter" at bounding box center [414, 143] width 20 height 11
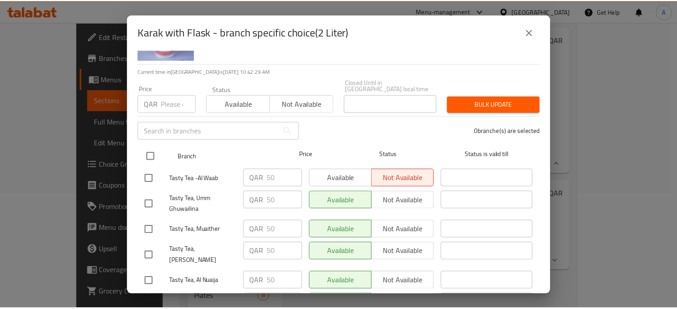
scroll to position [50, 0]
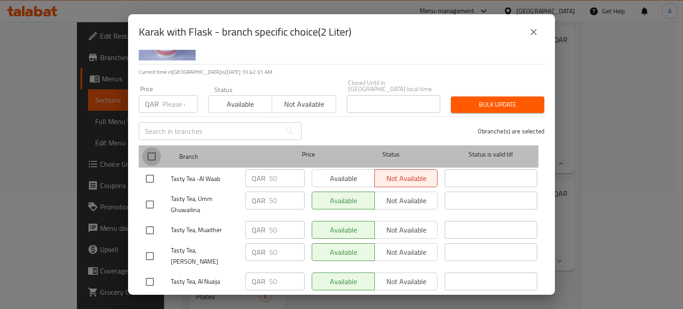
click at [149, 152] on input "checkbox" at bounding box center [151, 156] width 19 height 19
checkbox input "true"
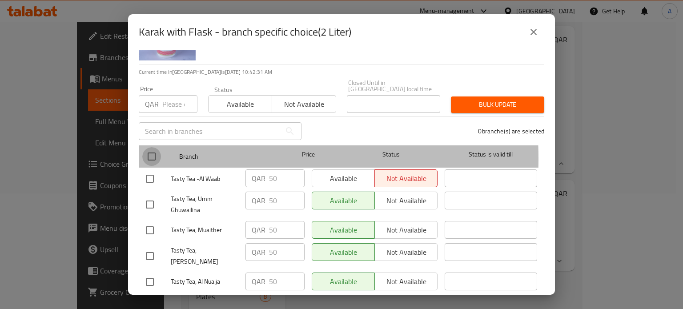
checkbox input "true"
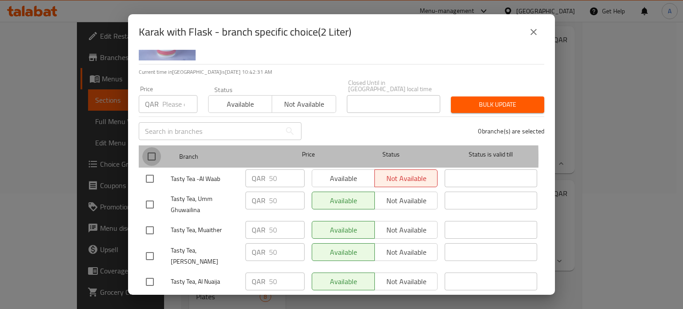
checkbox input "true"
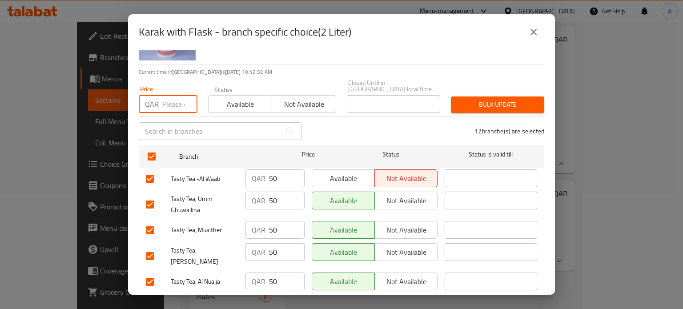
click at [183, 99] on input "number" at bounding box center [179, 104] width 35 height 18
type input "70"
click at [234, 98] on span "Available" at bounding box center [240, 104] width 57 height 13
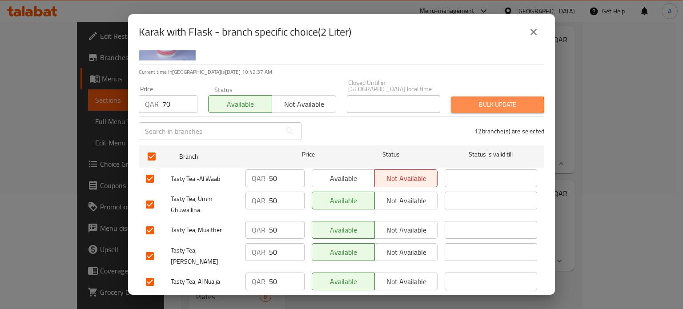
click at [481, 99] on span "Bulk update" at bounding box center [497, 104] width 79 height 11
